Goal: Navigation & Orientation: Find specific page/section

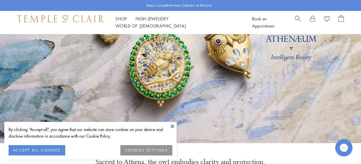
scroll to position [115, 0]
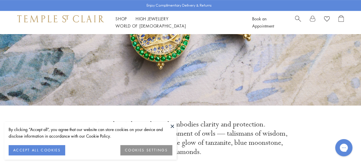
drag, startPoint x: 36, startPoint y: 146, endPoint x: 49, endPoint y: 143, distance: 13.6
click at [36, 146] on button "ACCEPT ALL COOKIES" at bounding box center [37, 150] width 57 height 10
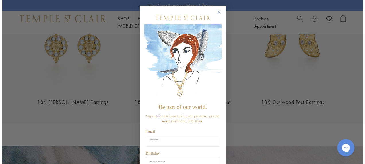
scroll to position [721, 0]
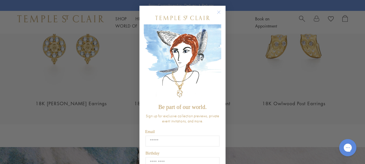
click at [118, 22] on div "Close dialog Be part of our world. Sign up for exclusive collection previews, p…" at bounding box center [182, 82] width 365 height 164
click at [217, 11] on circle "Close dialog" at bounding box center [218, 12] width 7 height 7
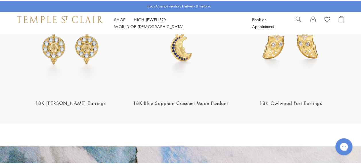
scroll to position [717, 0]
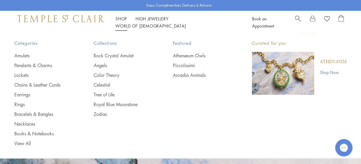
click at [122, 21] on link "Shop Shop" at bounding box center [120, 19] width 11 height 6
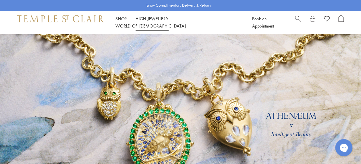
click at [144, 22] on li "High Jewellery High Jewellery" at bounding box center [151, 18] width 33 height 7
click at [150, 20] on li "High Jewellery High Jewellery" at bounding box center [151, 18] width 33 height 7
click at [147, 31] on div "Shop Shop Categories Amulets Pendants & Charms Lockets Chains & Leather Cords E…" at bounding box center [180, 22] width 361 height 23
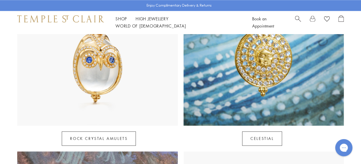
scroll to position [344, 0]
drag, startPoint x: 116, startPoint y: 123, endPoint x: 125, endPoint y: 113, distance: 13.2
click at [116, 131] on link "Rock Crystal Amulets" at bounding box center [99, 138] width 74 height 14
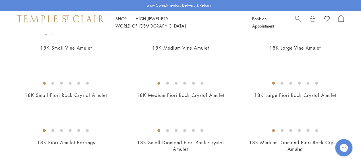
scroll to position [115, 0]
